Goal: Task Accomplishment & Management: Manage account settings

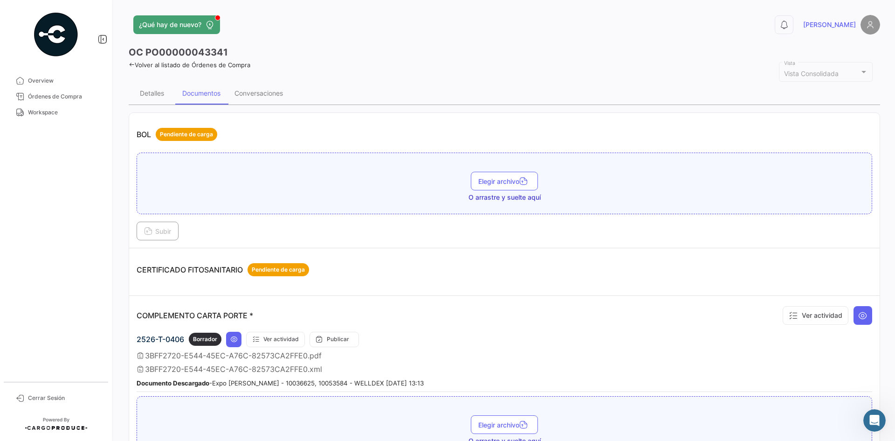
scroll to position [280, 0]
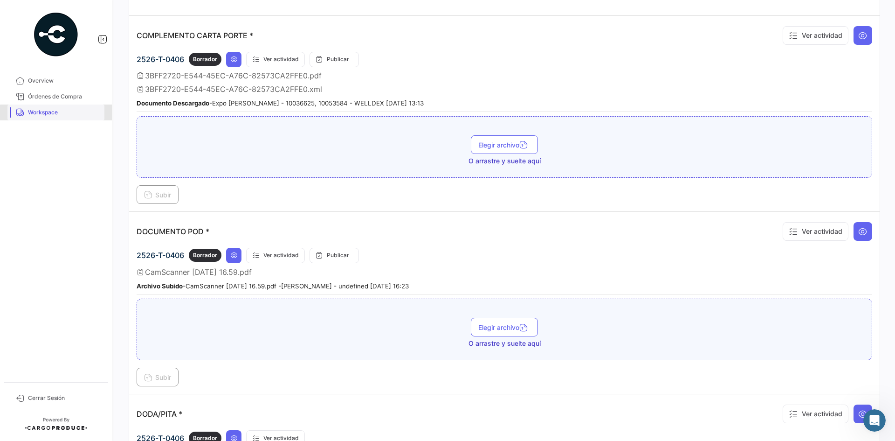
click at [61, 113] on span "Workspace" at bounding box center [64, 112] width 73 height 8
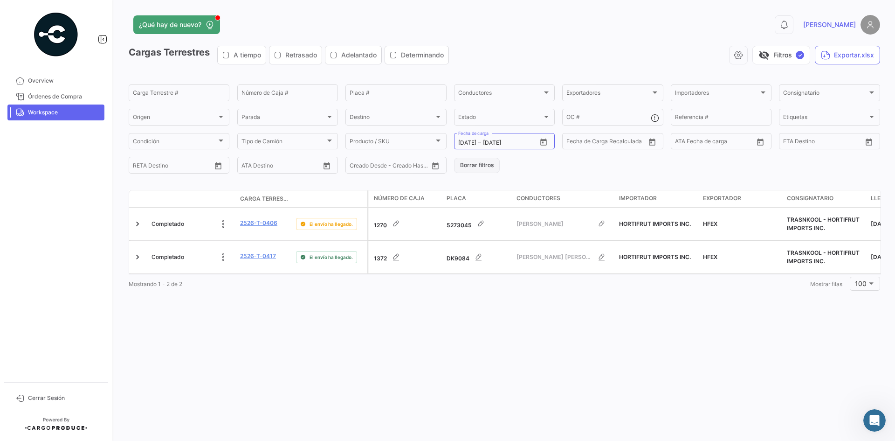
click at [488, 169] on button "Borrar filtros" at bounding box center [477, 165] width 46 height 15
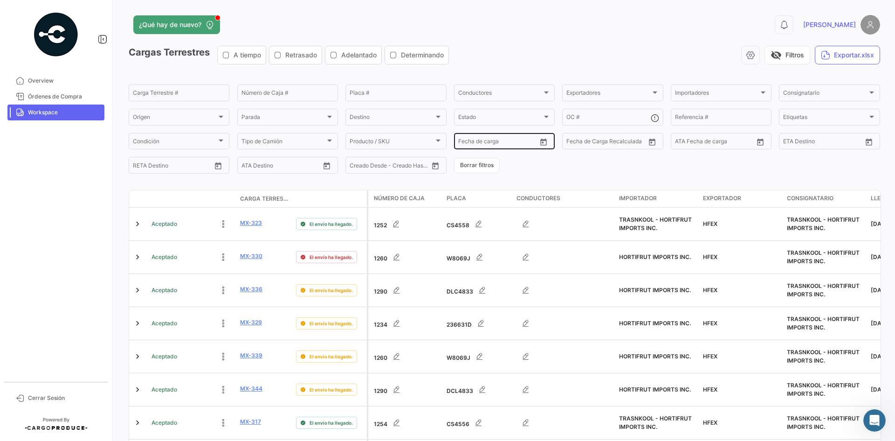
click at [541, 141] on icon "Open calendar" at bounding box center [544, 142] width 8 height 8
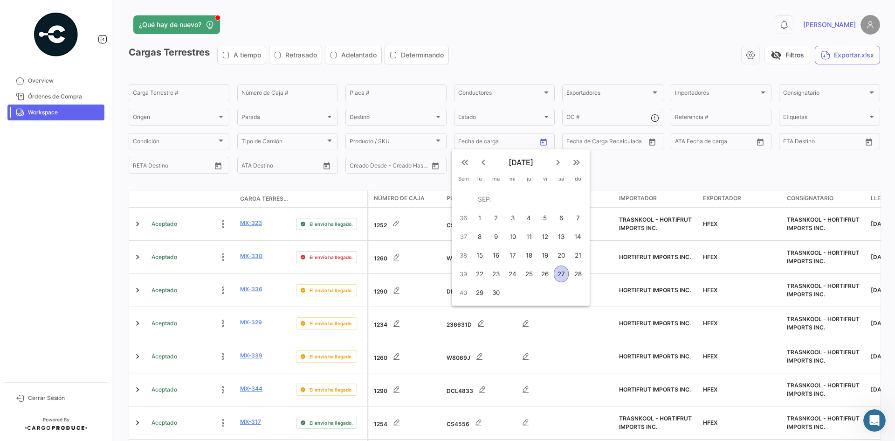
click at [562, 275] on div "27" at bounding box center [561, 273] width 15 height 17
type input "[DATE]"
click at [562, 275] on div "27" at bounding box center [561, 273] width 15 height 17
type input "[DATE]"
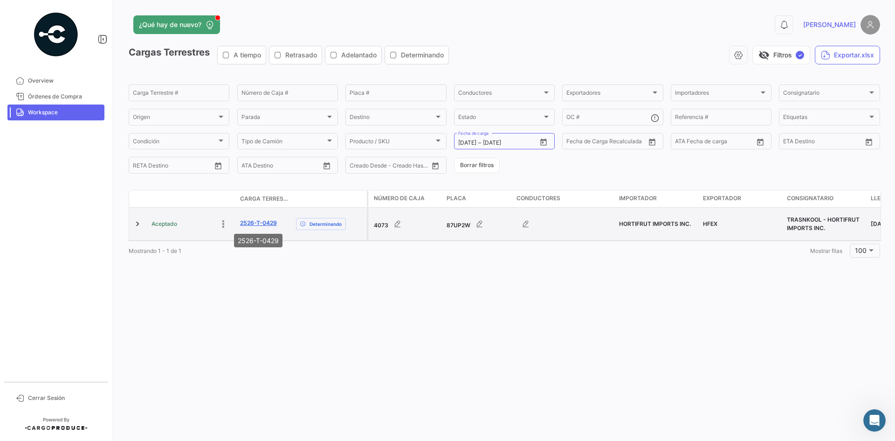
click at [260, 224] on link "2526-T-0429" at bounding box center [258, 223] width 37 height 8
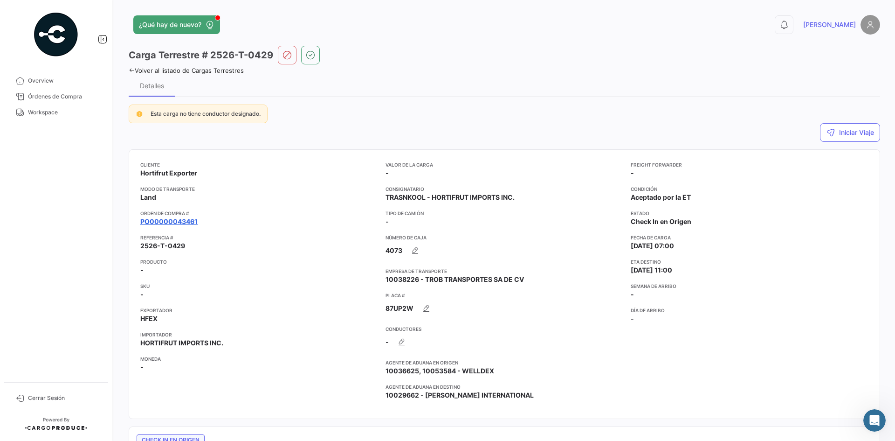
click at [178, 220] on link "PO00000043461" at bounding box center [168, 221] width 57 height 9
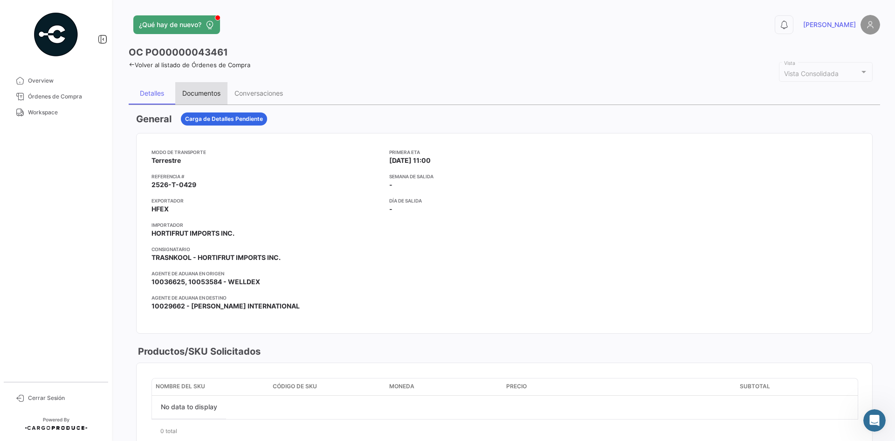
click at [212, 91] on div "Documentos" at bounding box center [201, 93] width 38 height 8
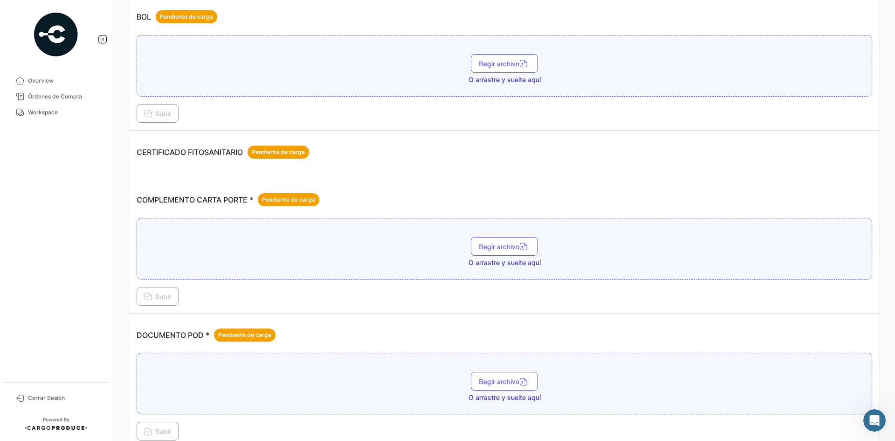
scroll to position [140, 0]
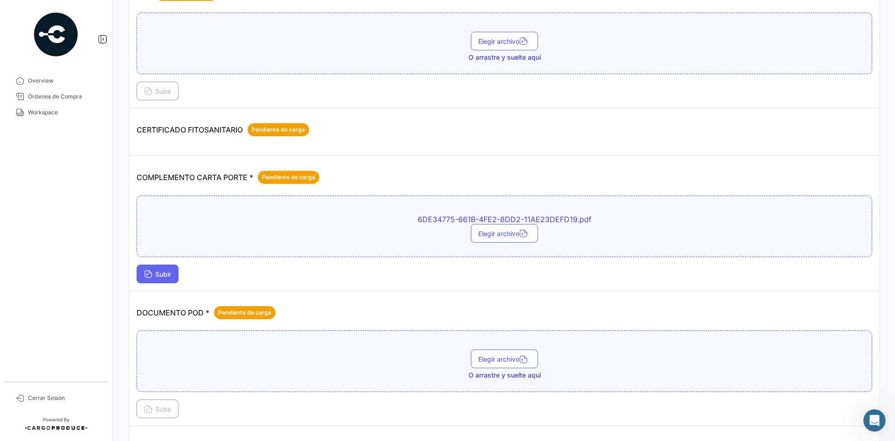
click at [169, 276] on span "Subir" at bounding box center [157, 274] width 27 height 8
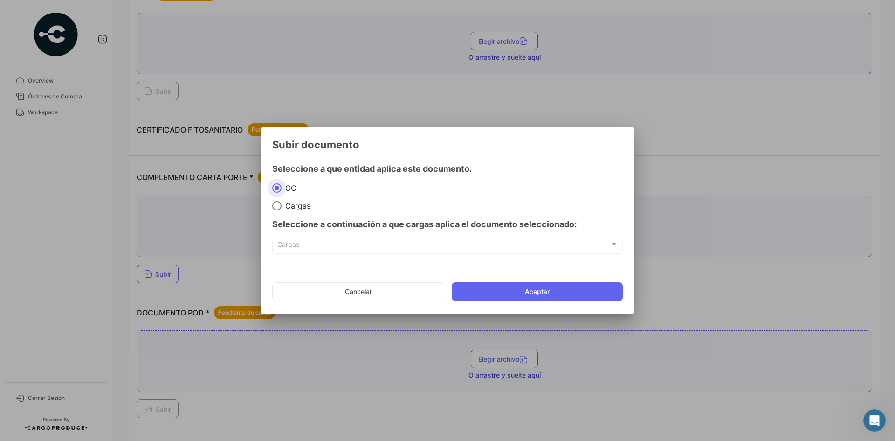
click at [300, 207] on span "Cargas" at bounding box center [296, 205] width 29 height 9
click at [282, 207] on input "Cargas" at bounding box center [276, 205] width 9 height 9
radio input "true"
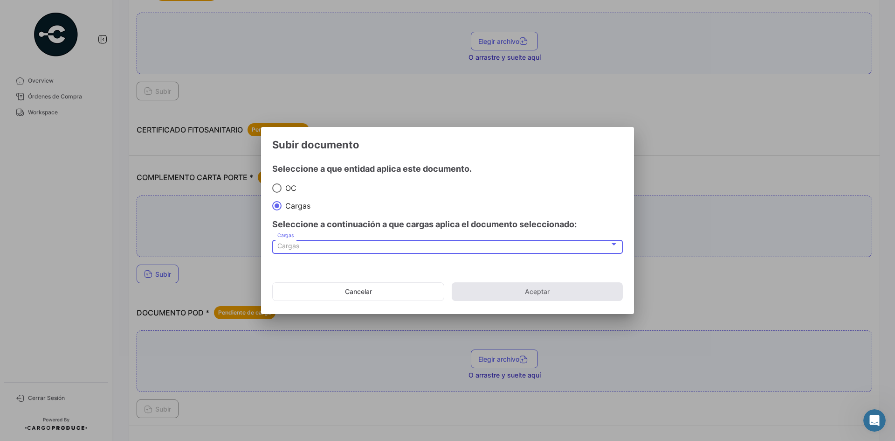
click at [321, 249] on div "Cargas" at bounding box center [444, 246] width 333 height 8
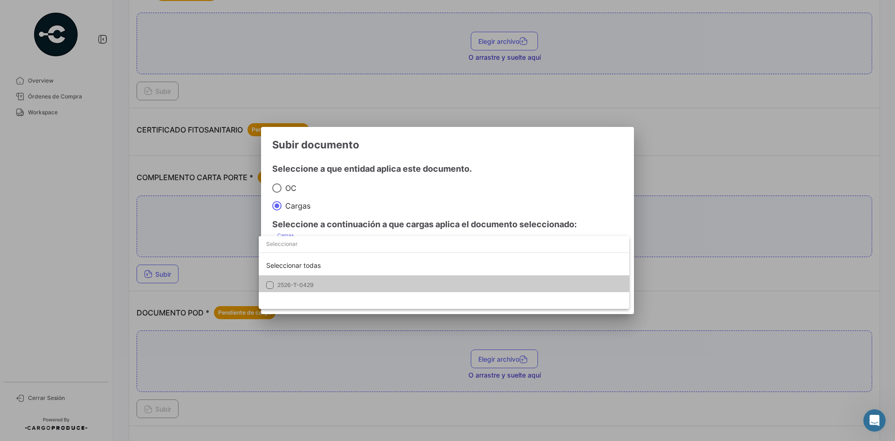
drag, startPoint x: 327, startPoint y: 283, endPoint x: 332, endPoint y: 279, distance: 5.3
click at [327, 283] on span "2526-T-0429" at bounding box center [343, 285] width 131 height 8
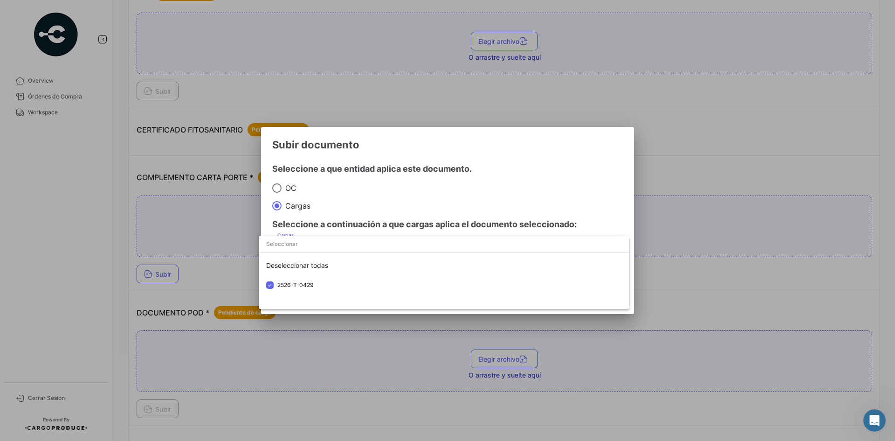
click at [526, 148] on div at bounding box center [447, 220] width 895 height 441
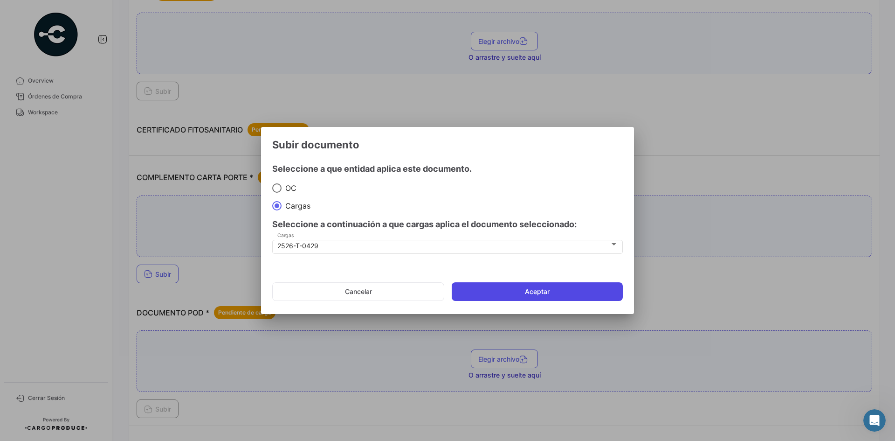
click at [511, 295] on button "Aceptar" at bounding box center [537, 291] width 171 height 19
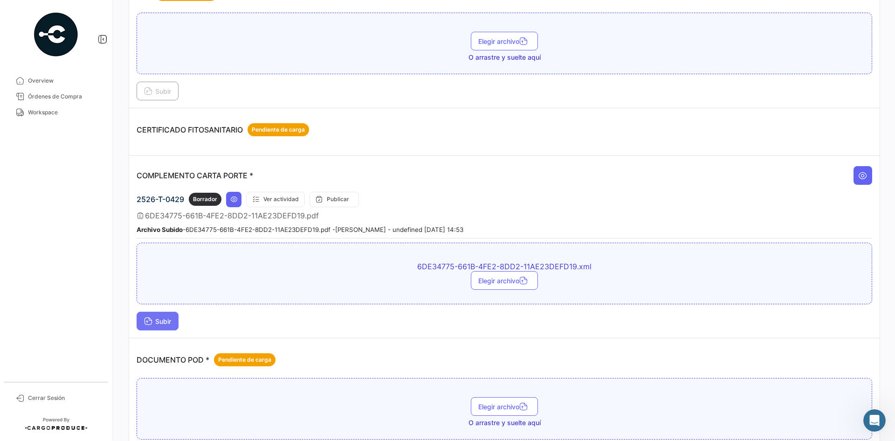
click at [164, 319] on span "Subir" at bounding box center [157, 321] width 27 height 8
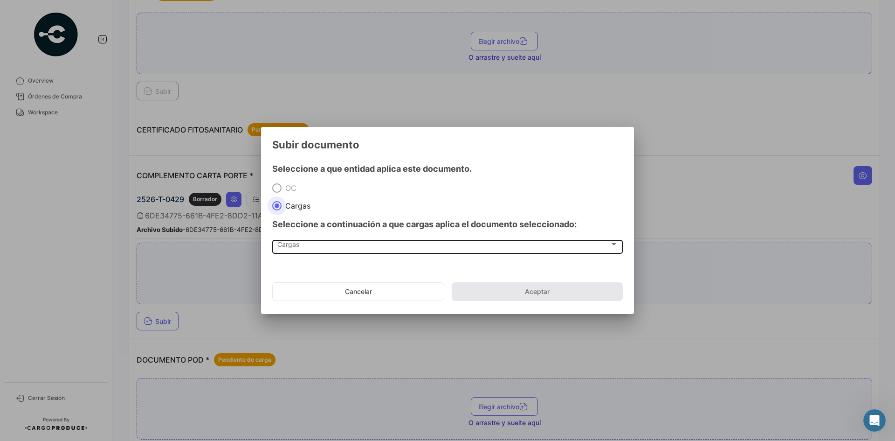
click at [302, 251] on div "Cargas Cargas" at bounding box center [448, 246] width 341 height 16
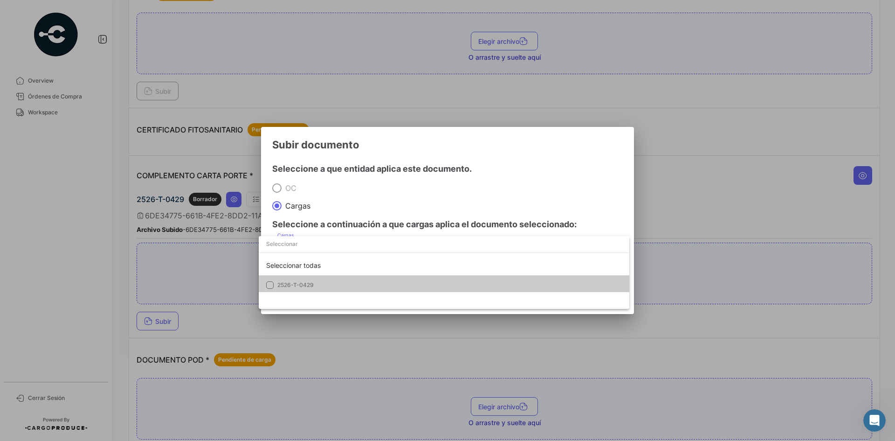
click at [304, 287] on span "2526-T-0429" at bounding box center [296, 284] width 36 height 7
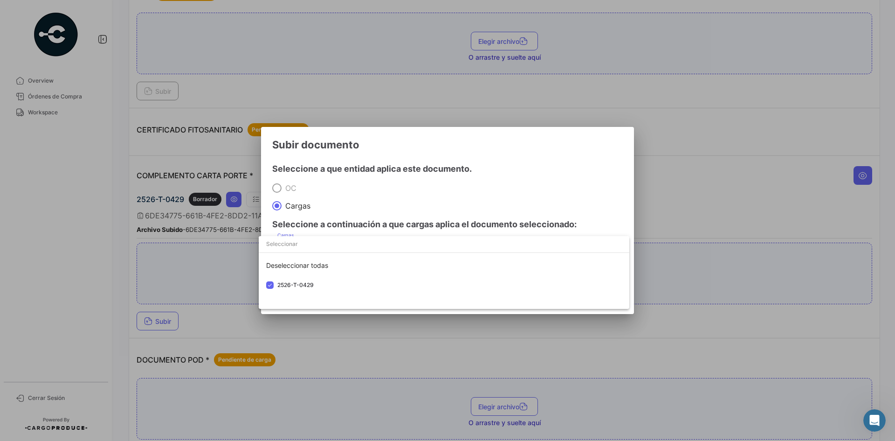
click at [518, 157] on div at bounding box center [447, 220] width 895 height 441
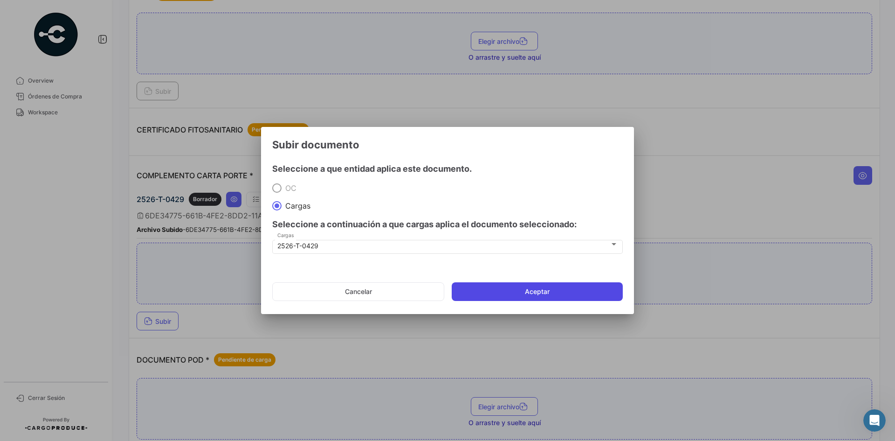
click at [524, 284] on button "Aceptar" at bounding box center [537, 291] width 171 height 19
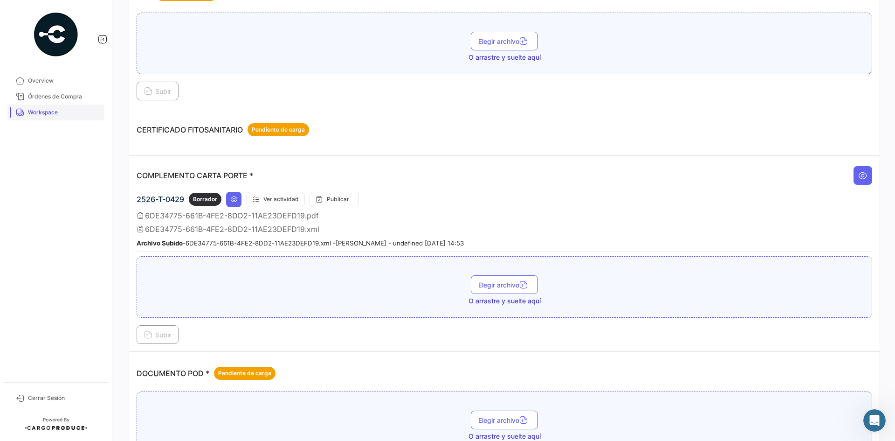
click at [55, 118] on link "Workspace" at bounding box center [55, 112] width 97 height 16
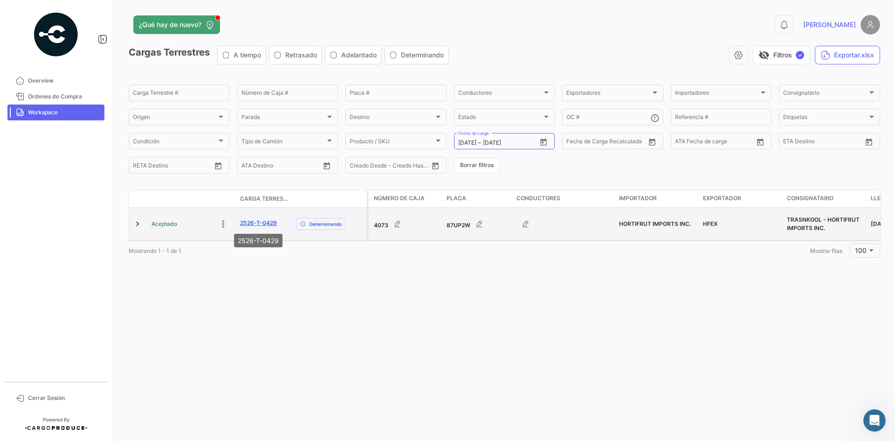
click at [251, 219] on link "2526-T-0429" at bounding box center [258, 223] width 37 height 8
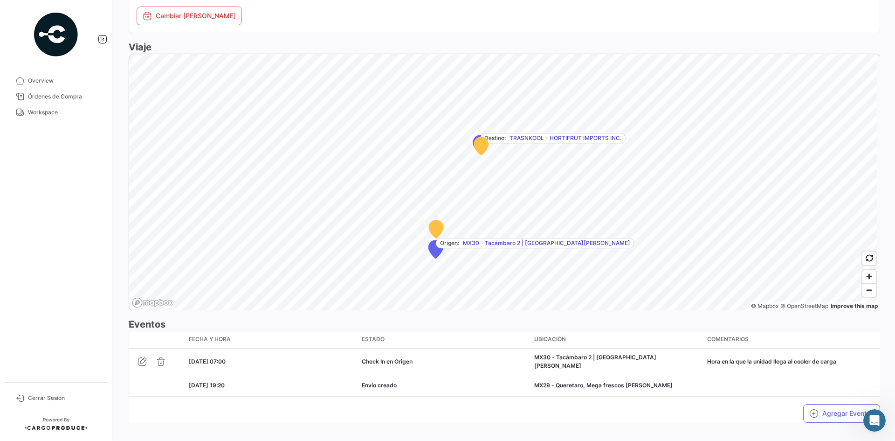
scroll to position [571, 0]
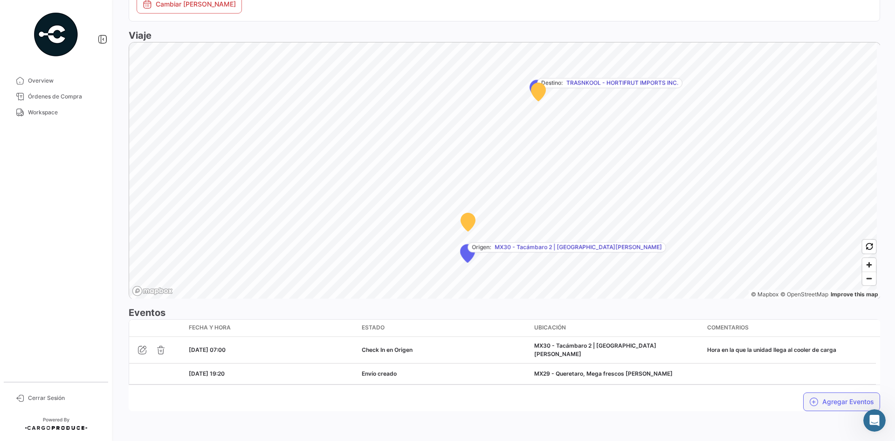
click at [844, 400] on button "Agregar Eventos" at bounding box center [842, 401] width 77 height 19
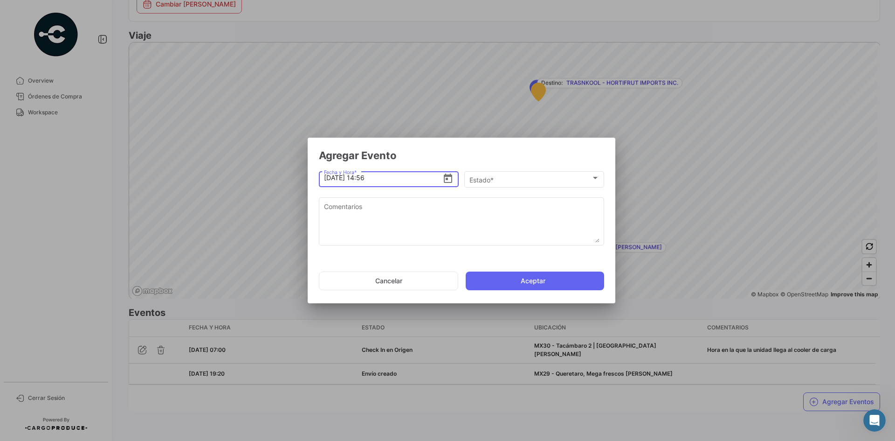
click at [368, 179] on input "[DATE] 14:56" at bounding box center [383, 177] width 119 height 33
type input "[DATE] 12:40"
click at [523, 175] on div "Estado * Estado *" at bounding box center [535, 178] width 130 height 18
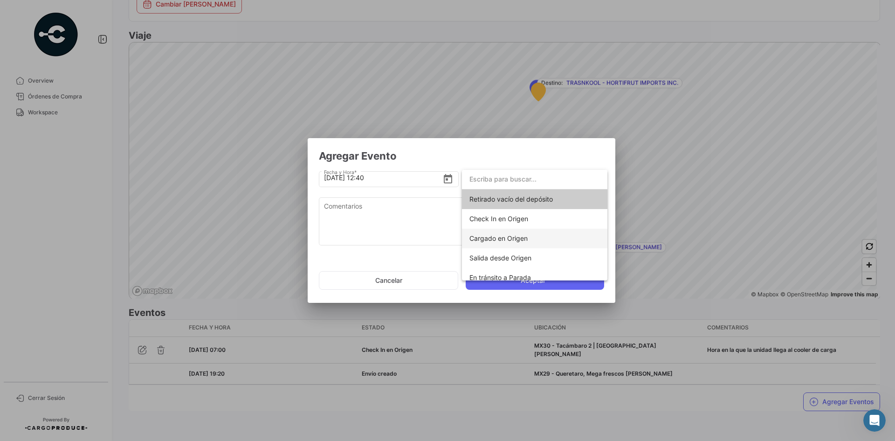
click at [541, 236] on span "Cargado en Origen" at bounding box center [535, 239] width 131 height 20
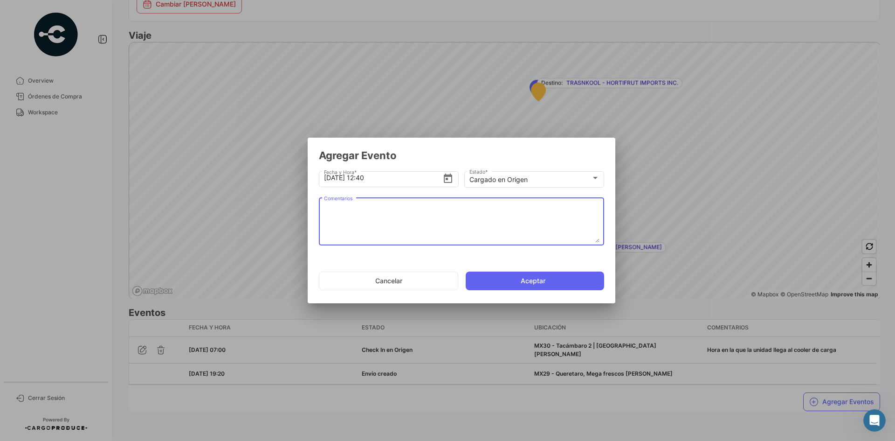
click at [444, 231] on textarea "Comentarios" at bounding box center [462, 221] width 276 height 41
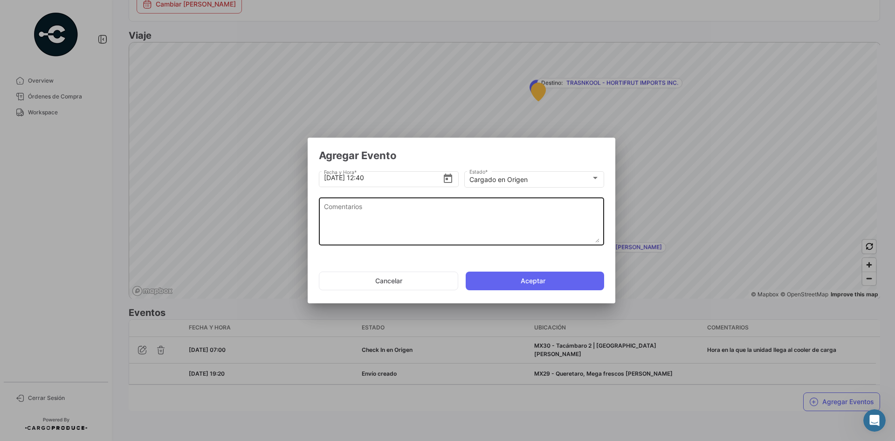
click at [391, 217] on textarea "Comentarios" at bounding box center [462, 221] width 276 height 41
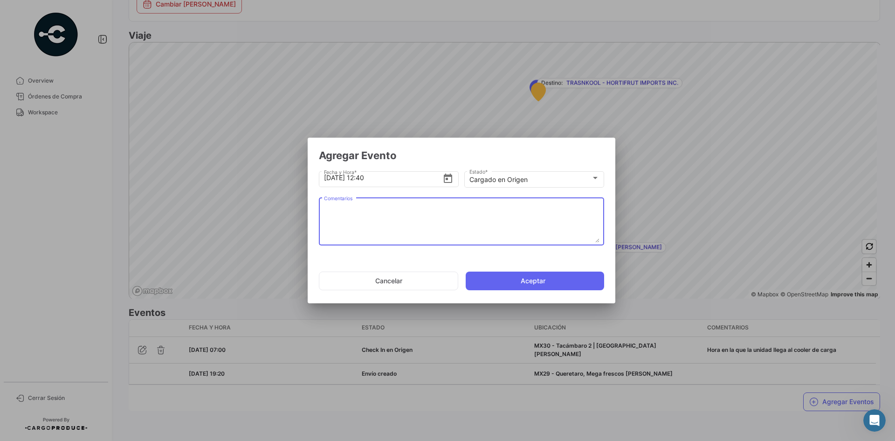
paste textarea "Hora en la que la unidad llega al cooler de carga"
type textarea "Hora en la que la unidad llega al cooler de carga"
click at [541, 277] on button "Aceptar" at bounding box center [535, 280] width 139 height 19
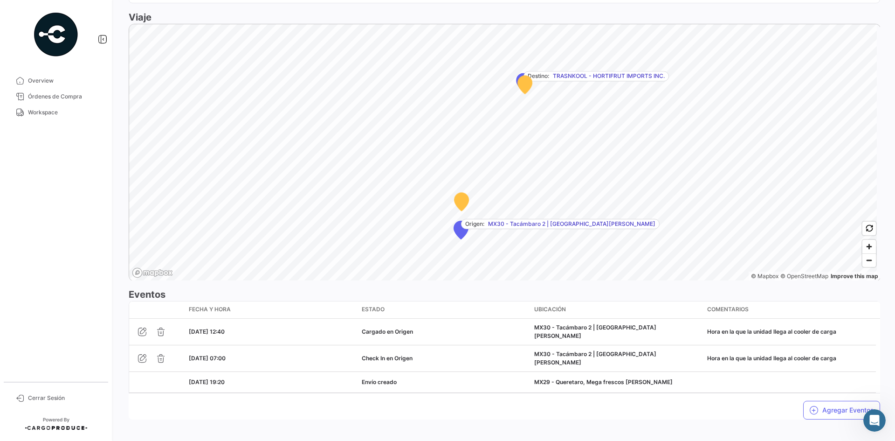
scroll to position [579, 0]
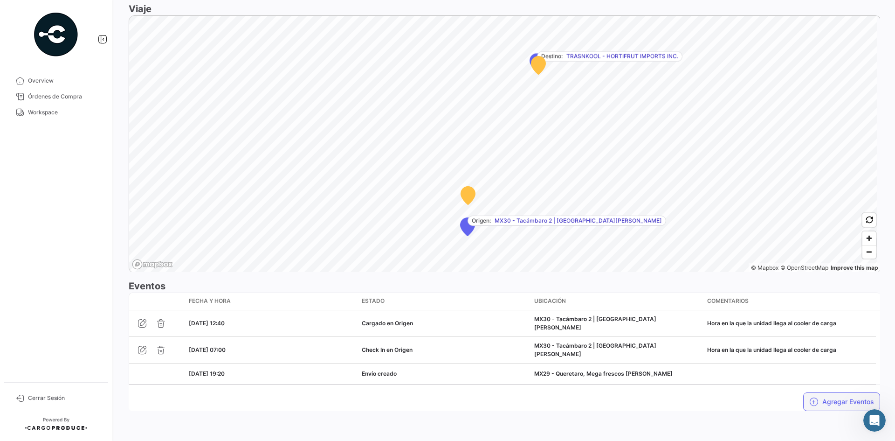
click at [812, 396] on button "Agregar Eventos" at bounding box center [842, 401] width 77 height 19
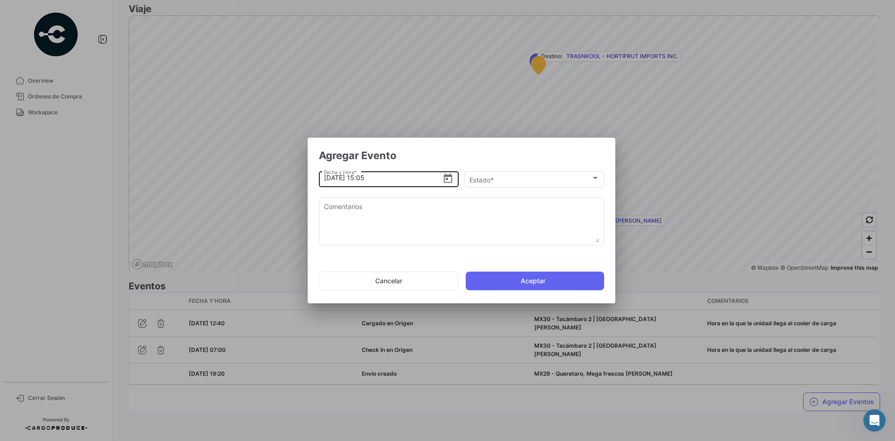
click at [365, 174] on input "[DATE] 15:05" at bounding box center [383, 177] width 119 height 33
type input "[DATE] 12:52"
click at [505, 174] on div "Estado * Estado *" at bounding box center [535, 178] width 130 height 18
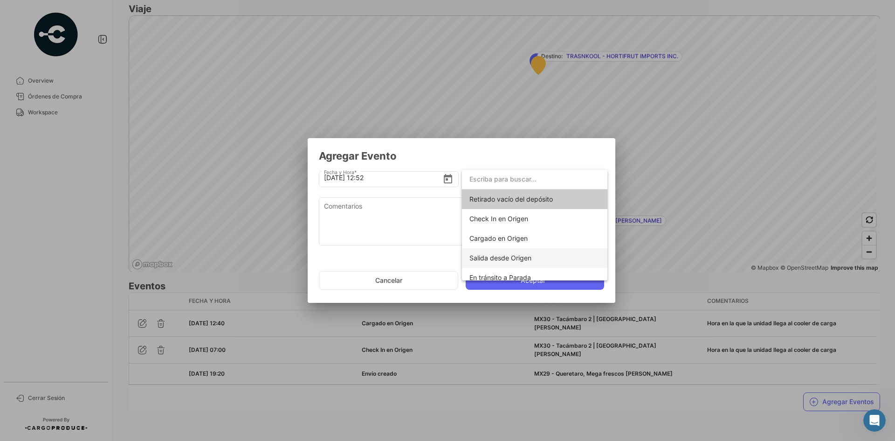
click at [526, 257] on span "Salida desde Origen" at bounding box center [501, 258] width 62 height 8
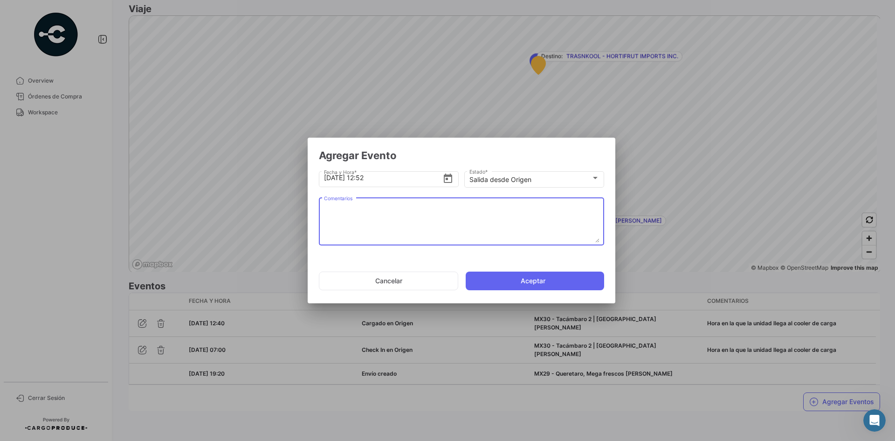
click at [434, 233] on textarea "Comentarios" at bounding box center [462, 221] width 276 height 41
paste textarea "Hora en la que la unidad se retira del cooler"
type textarea "Hora en la que la unidad se retira del cooler"
click at [541, 283] on button "Aceptar" at bounding box center [535, 280] width 139 height 19
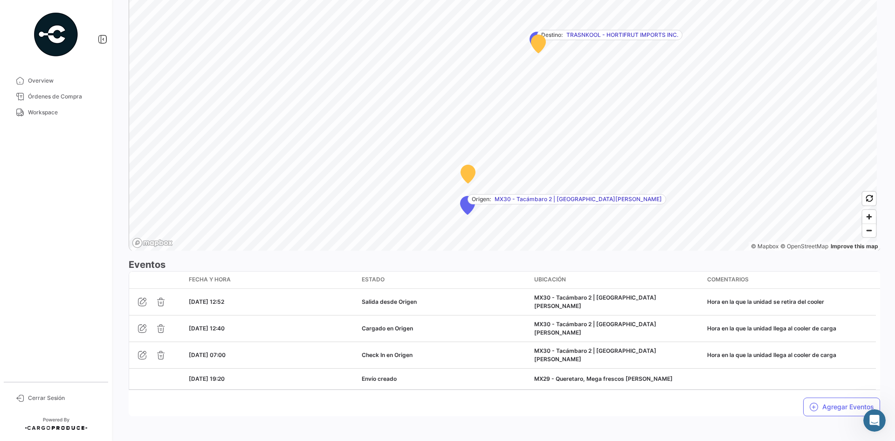
scroll to position [622, 0]
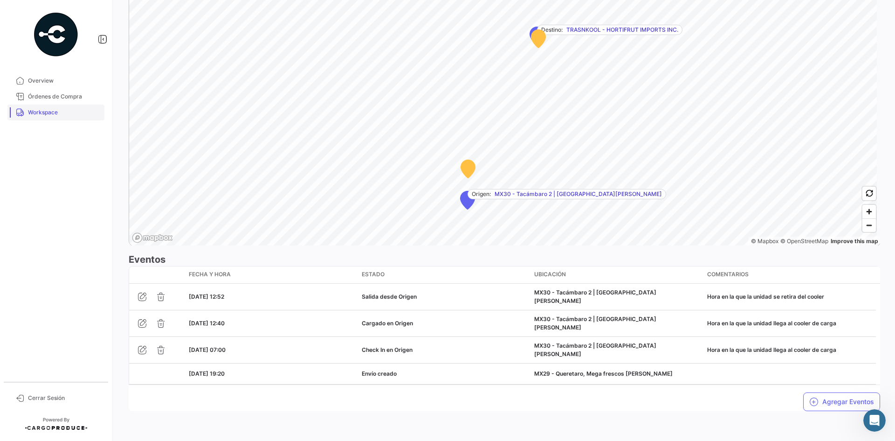
click at [48, 114] on span "Workspace" at bounding box center [64, 112] width 73 height 8
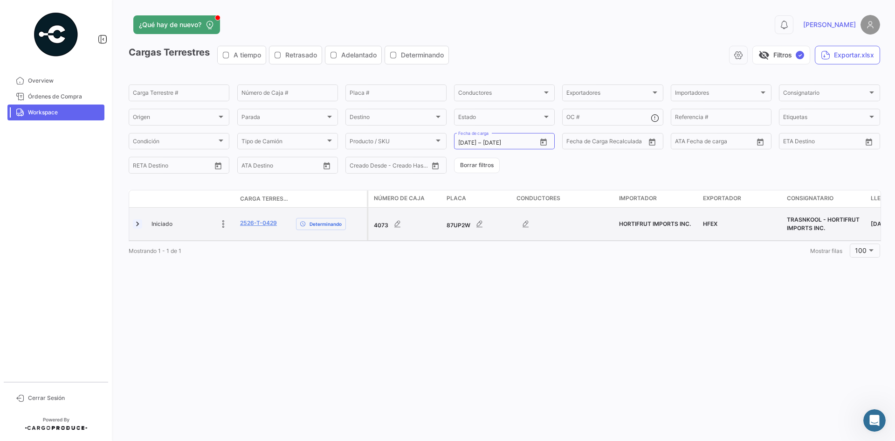
click at [140, 227] on link at bounding box center [137, 223] width 9 height 9
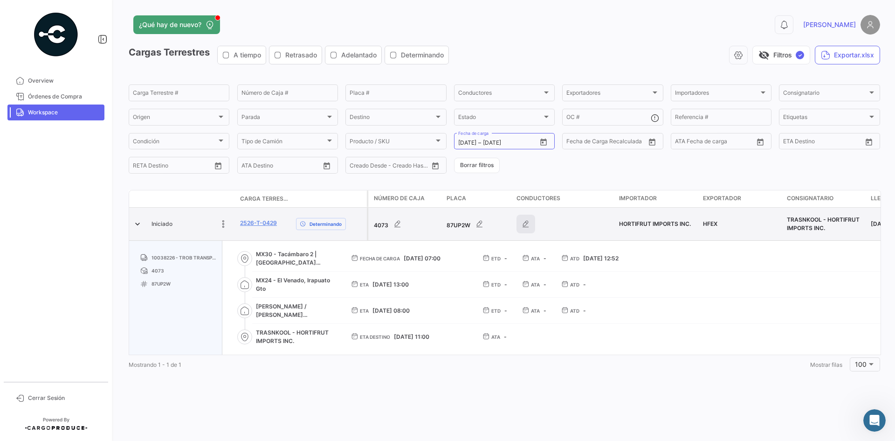
click at [528, 225] on icon "button" at bounding box center [525, 223] width 9 height 9
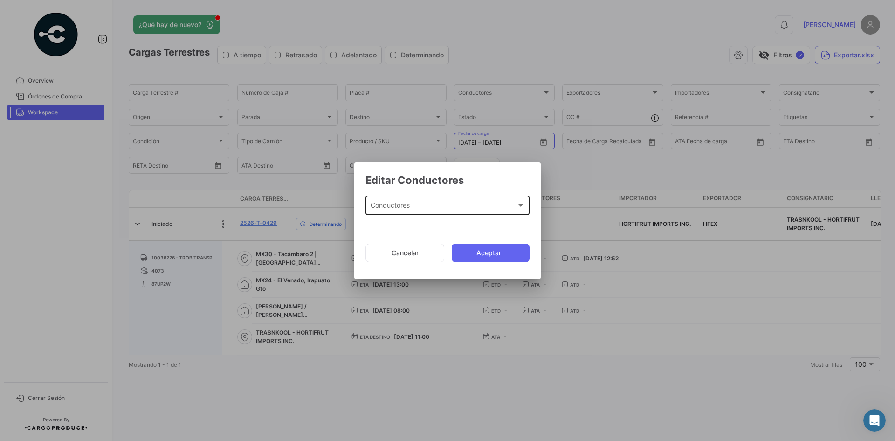
click at [436, 211] on div "Conductores" at bounding box center [444, 207] width 146 height 8
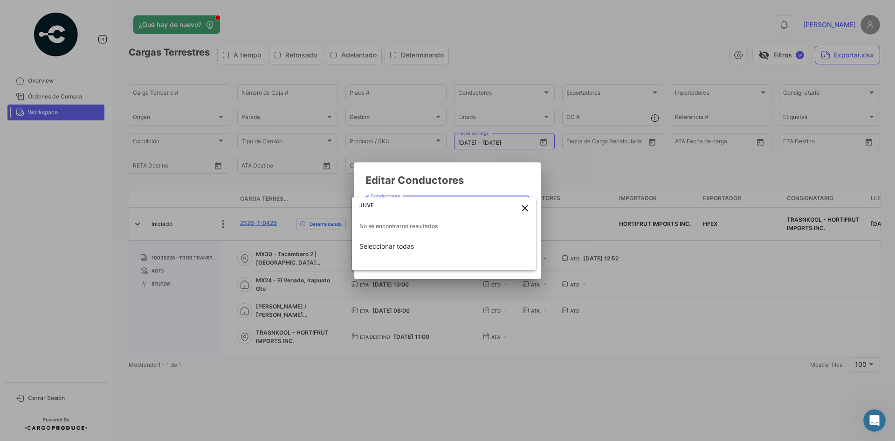
type input "JUVE"
click at [531, 206] on button "close" at bounding box center [525, 208] width 19 height 19
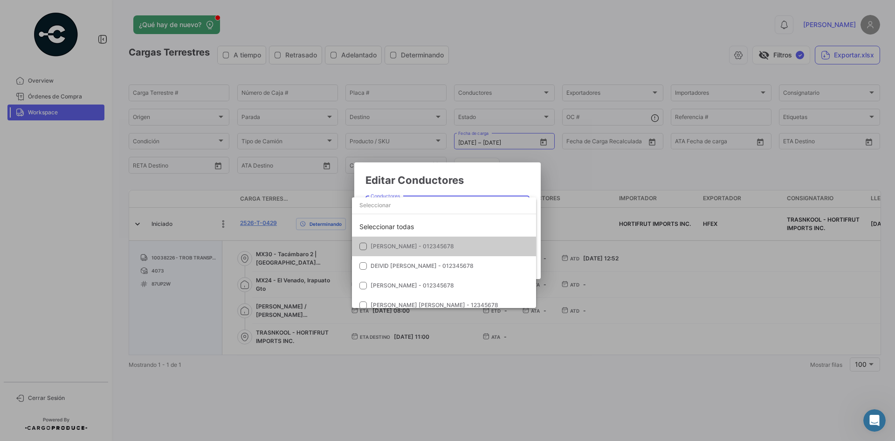
click at [160, 288] on div at bounding box center [447, 220] width 895 height 441
